Goal: Find specific page/section: Find specific page/section

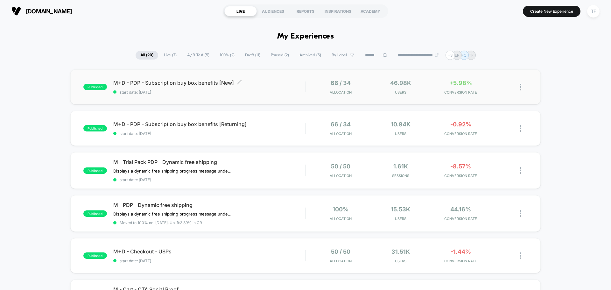
click at [261, 88] on div "M+D - PDP - Subscription buy box benefits [New] Click to edit experience detail…" at bounding box center [209, 87] width 192 height 15
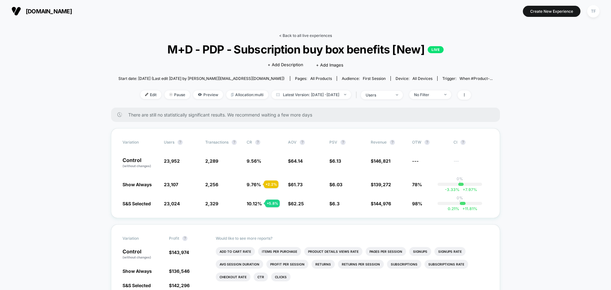
click at [317, 34] on link "< Back to all live experiences" at bounding box center [305, 35] width 53 height 5
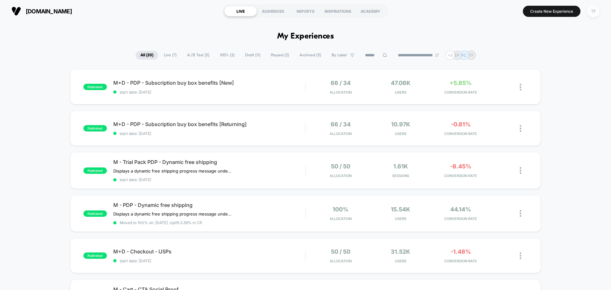
click at [592, 15] on div "TF" at bounding box center [593, 11] width 12 height 12
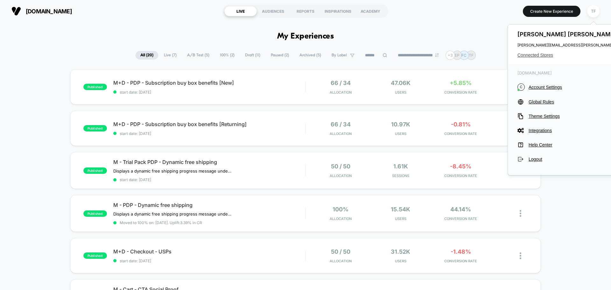
click at [535, 55] on span "Connected Stores" at bounding box center [580, 54] width 126 height 5
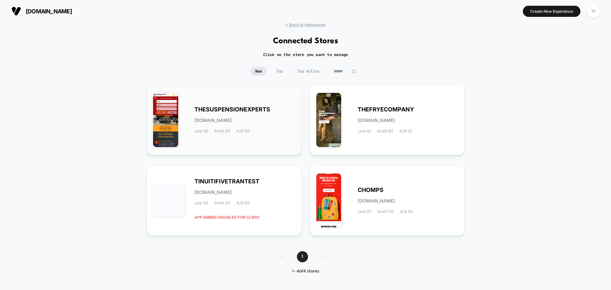
click at [242, 124] on div "THESUSPENSIONEXPERTS [DOMAIN_NAME] Live (3) Draft (0) A/B (3)" at bounding box center [244, 120] width 100 height 26
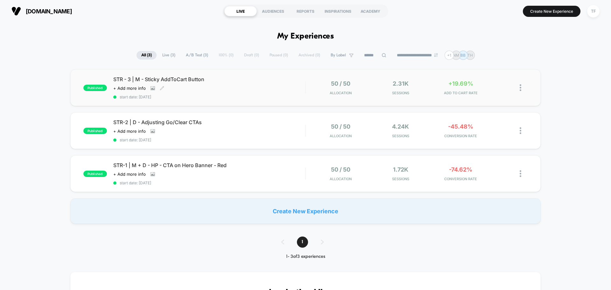
click at [221, 81] on span "STR - 3 | M - Sticky AddToCart Button" at bounding box center [209, 79] width 192 height 6
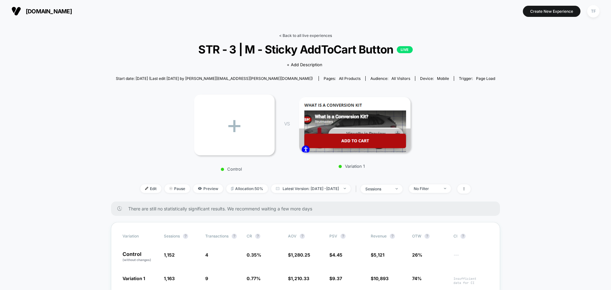
click at [289, 36] on link "< Back to all live experiences" at bounding box center [305, 35] width 53 height 5
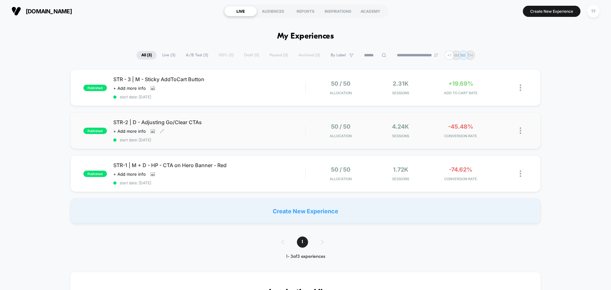
click at [240, 127] on div "STR-2 | D - Adjusting Go/Clear CTAs Click to view images Click to edit experien…" at bounding box center [209, 130] width 192 height 23
